Goal: Find specific page/section: Find specific page/section

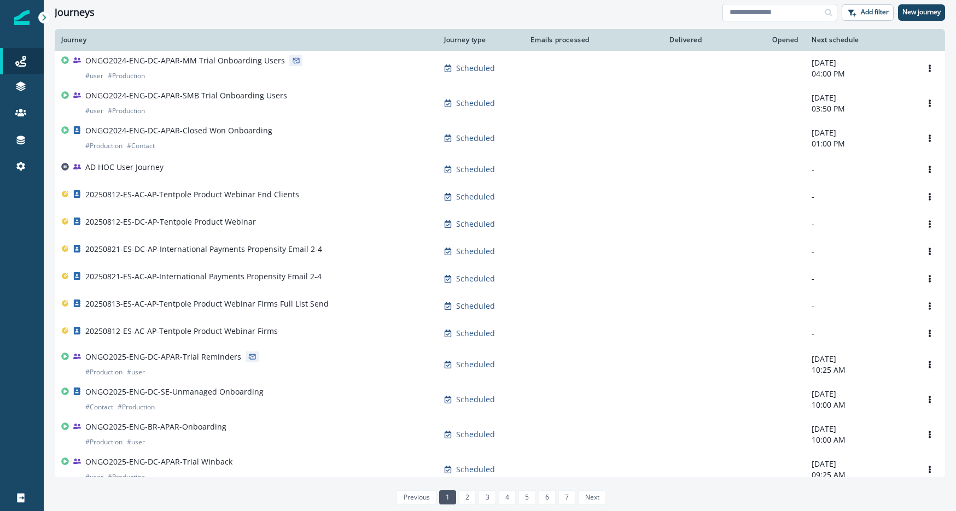
click at [762, 15] on input at bounding box center [779, 12] width 115 height 17
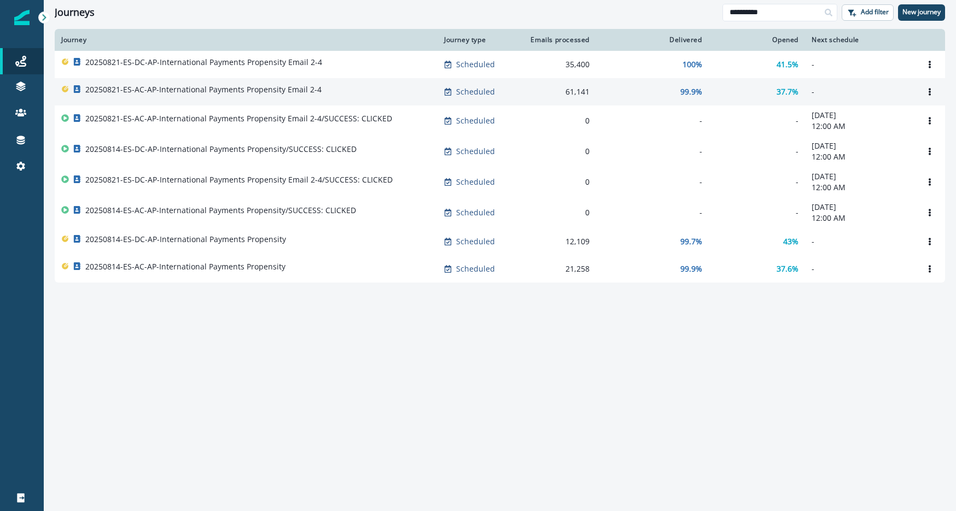
type input "**********"
click at [329, 88] on div "20250821-ES-AC-AP-International Payments Propensity Email 2-4" at bounding box center [246, 91] width 370 height 15
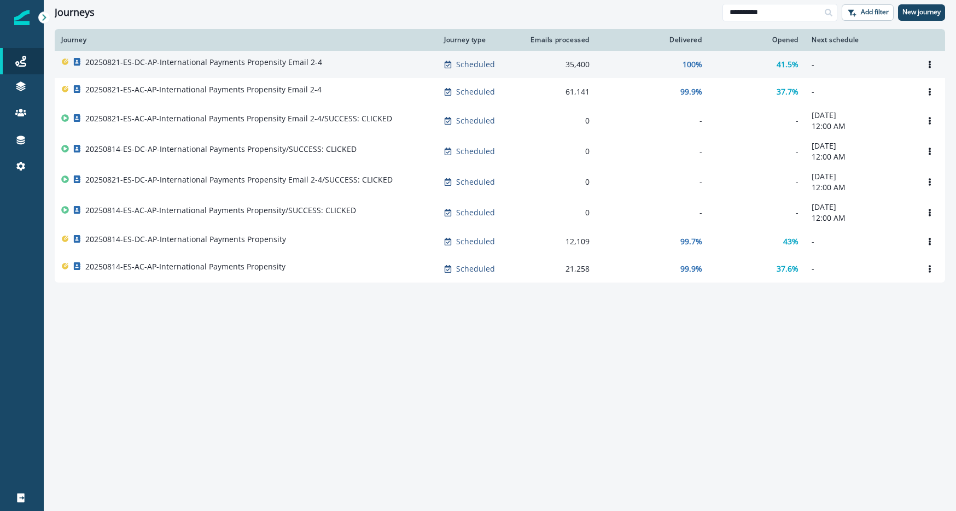
click at [173, 65] on p "20250821-ES-DC-AP-International Payments Propensity Email 2-4" at bounding box center [203, 62] width 237 height 11
